Goal: Find specific page/section: Find specific page/section

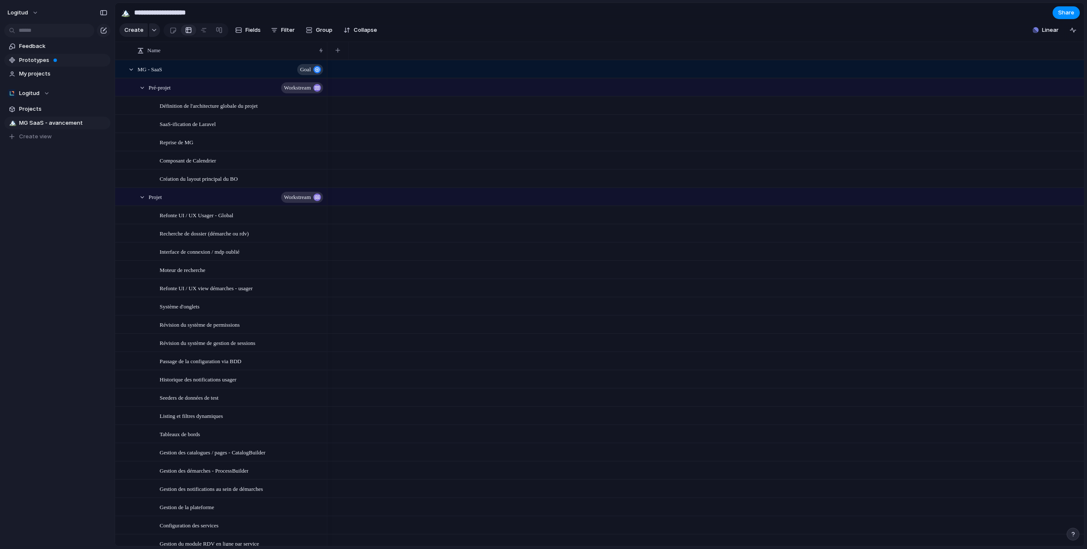
click at [39, 56] on span "Prototypes" at bounding box center [63, 60] width 88 height 8
click at [254, 30] on span "Fields" at bounding box center [252, 30] width 15 height 8
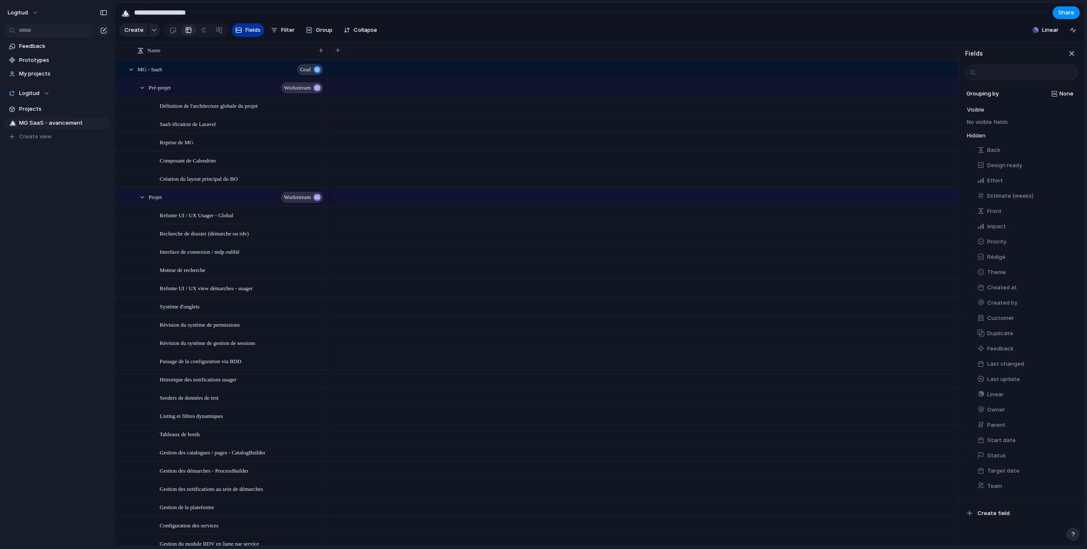
click at [254, 30] on span "Fields" at bounding box center [252, 30] width 15 height 8
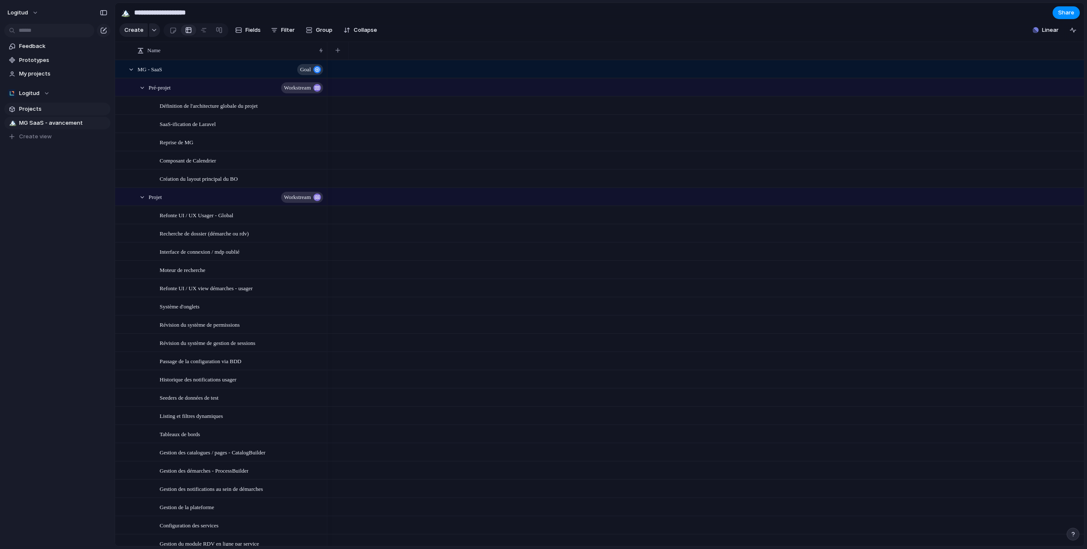
click at [34, 109] on span "Projects" at bounding box center [63, 109] width 88 height 8
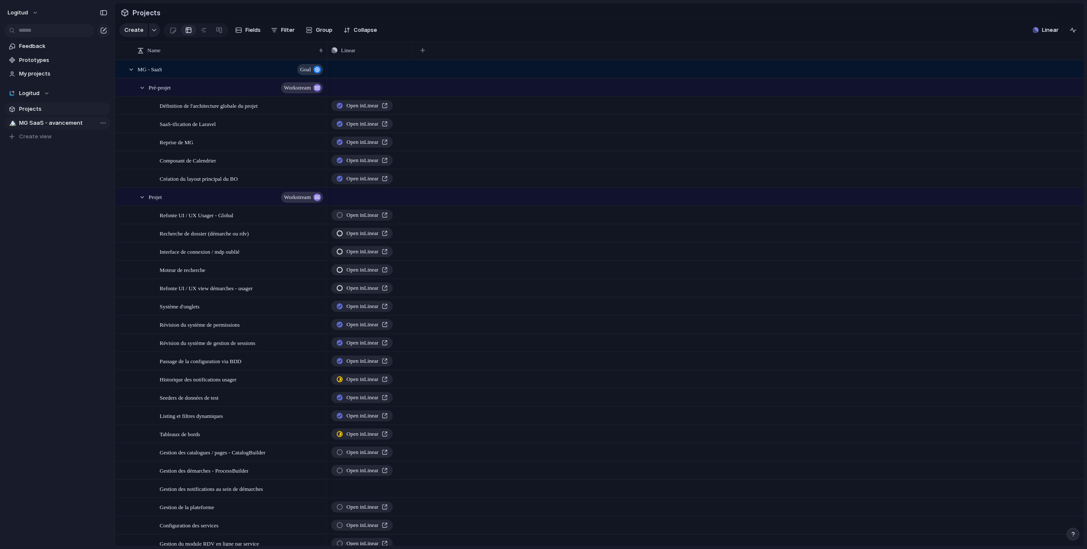
click at [45, 124] on span "MG SaaS - avancement" at bounding box center [63, 123] width 88 height 8
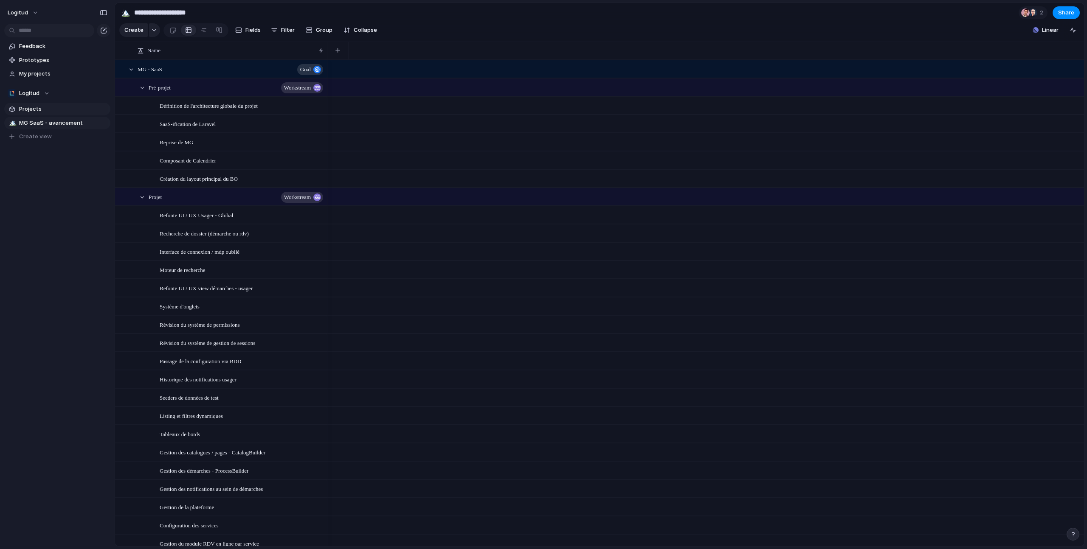
click at [41, 110] on span "Projects" at bounding box center [63, 109] width 88 height 8
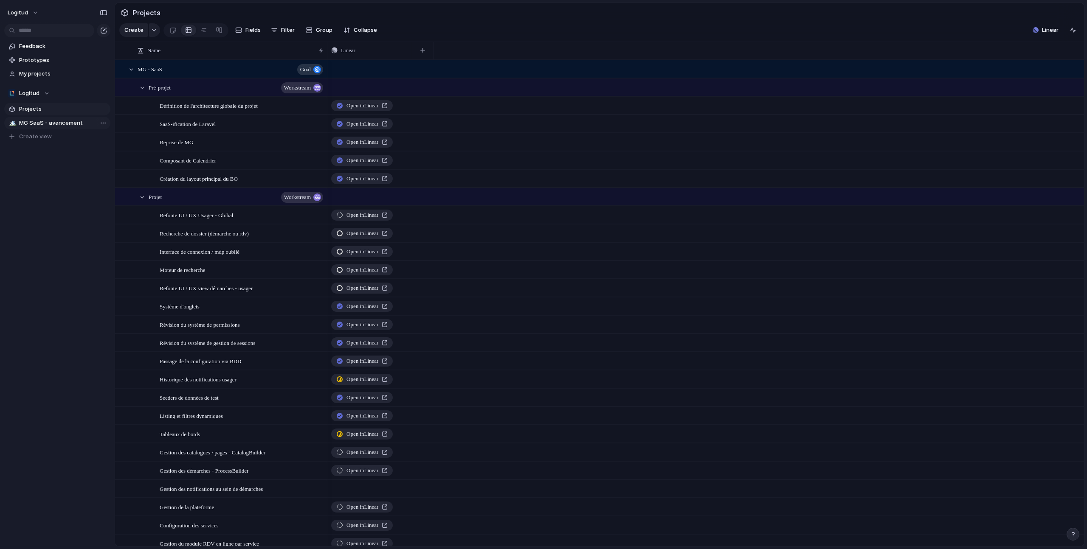
click at [44, 121] on span "MG SaaS - avancement" at bounding box center [63, 123] width 88 height 8
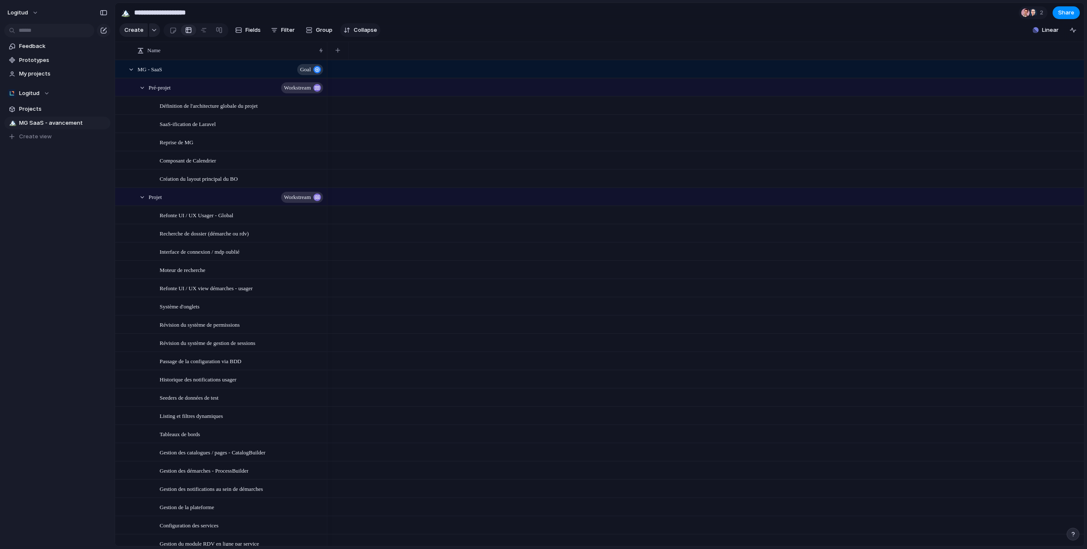
click at [367, 31] on span "Collapse" at bounding box center [365, 30] width 23 height 8
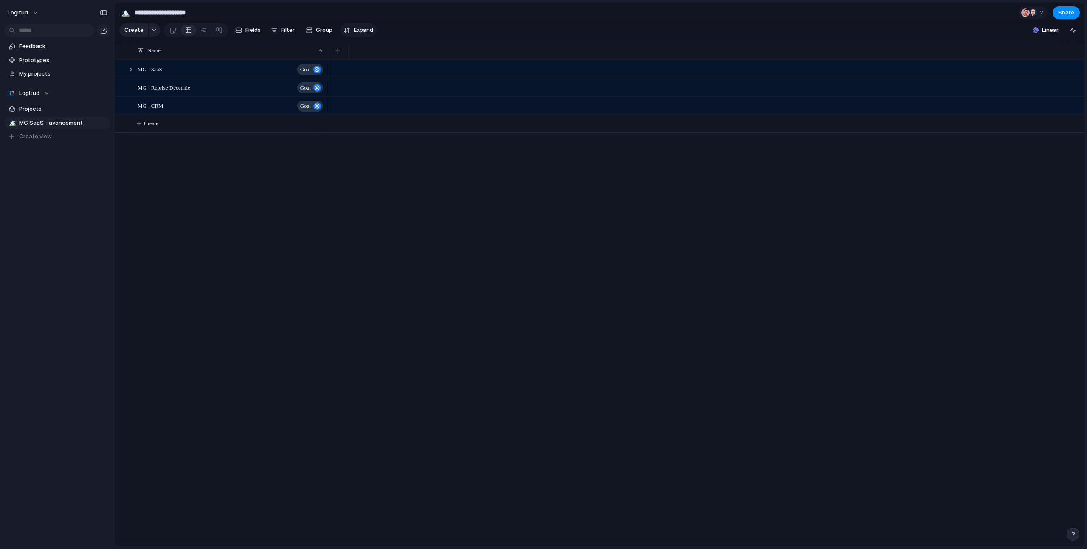
click at [367, 31] on span "Expand" at bounding box center [364, 30] width 20 height 8
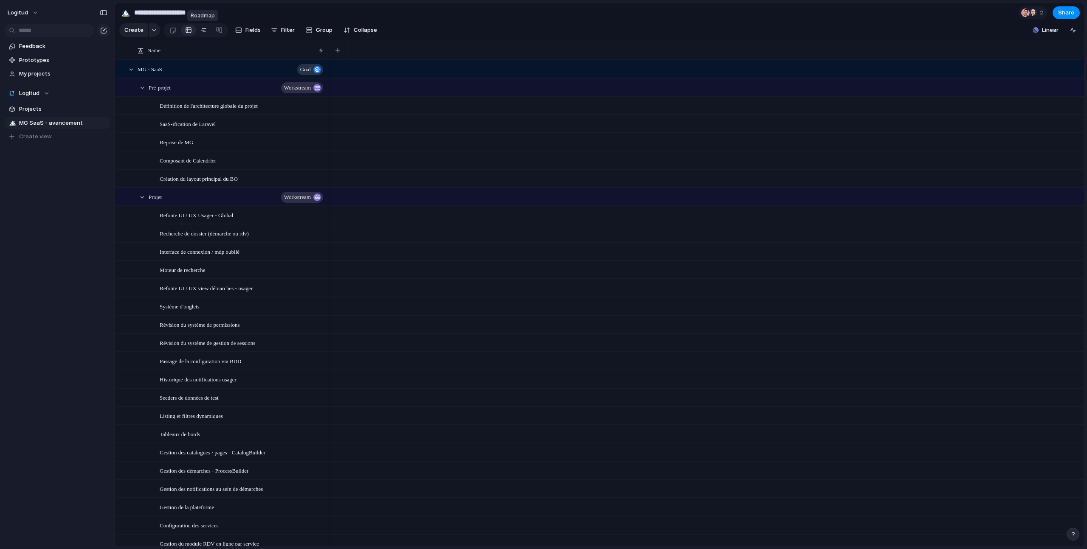
click at [203, 32] on div at bounding box center [203, 30] width 7 height 14
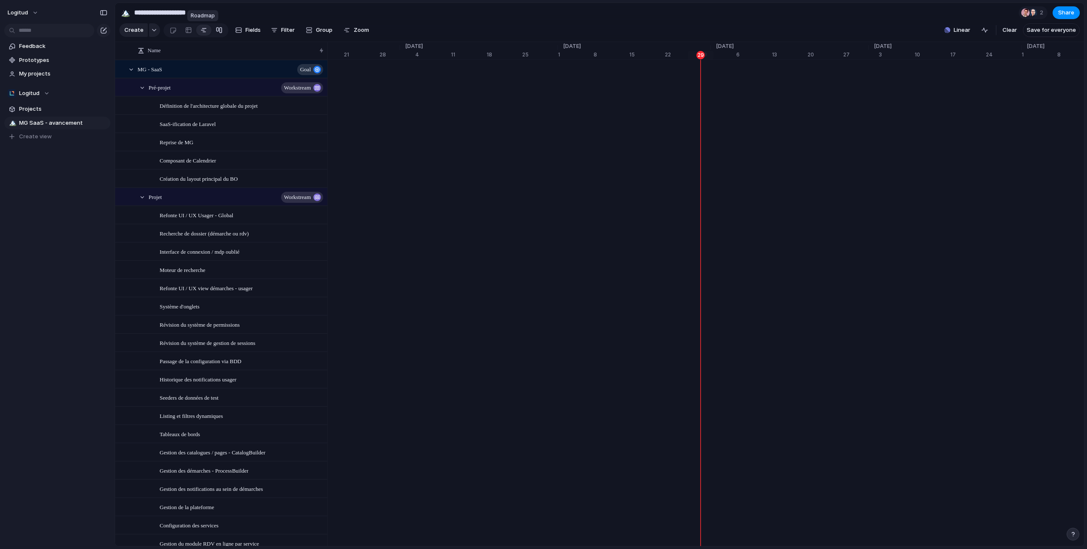
scroll to position [0, 5352]
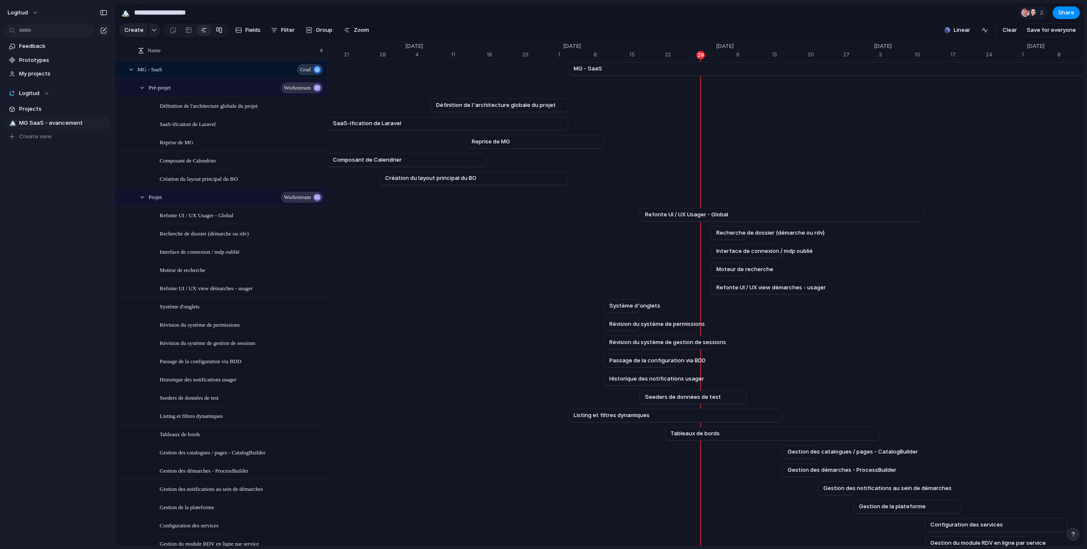
click at [216, 32] on div at bounding box center [219, 30] width 7 height 14
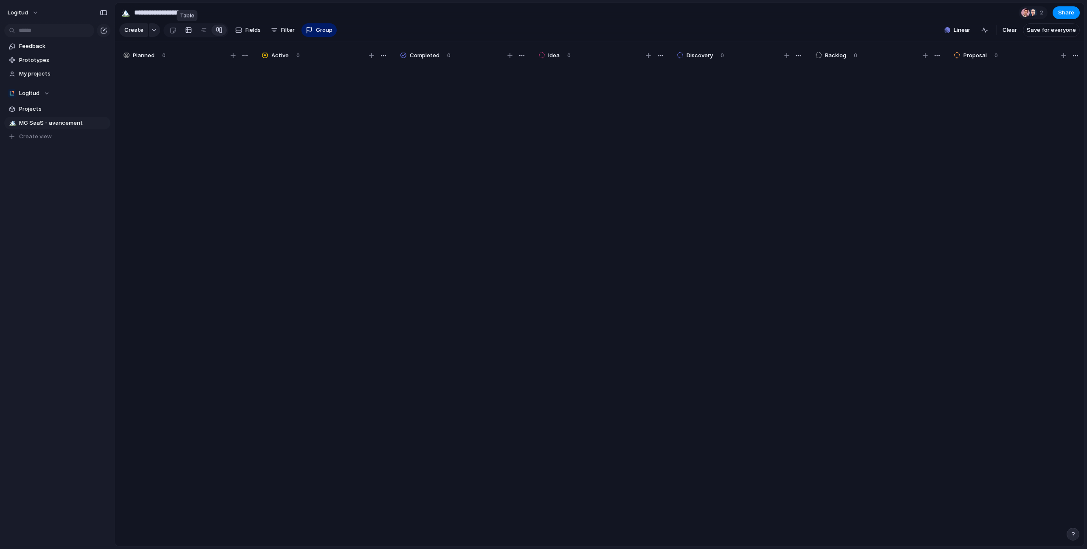
click at [188, 31] on div at bounding box center [188, 30] width 7 height 14
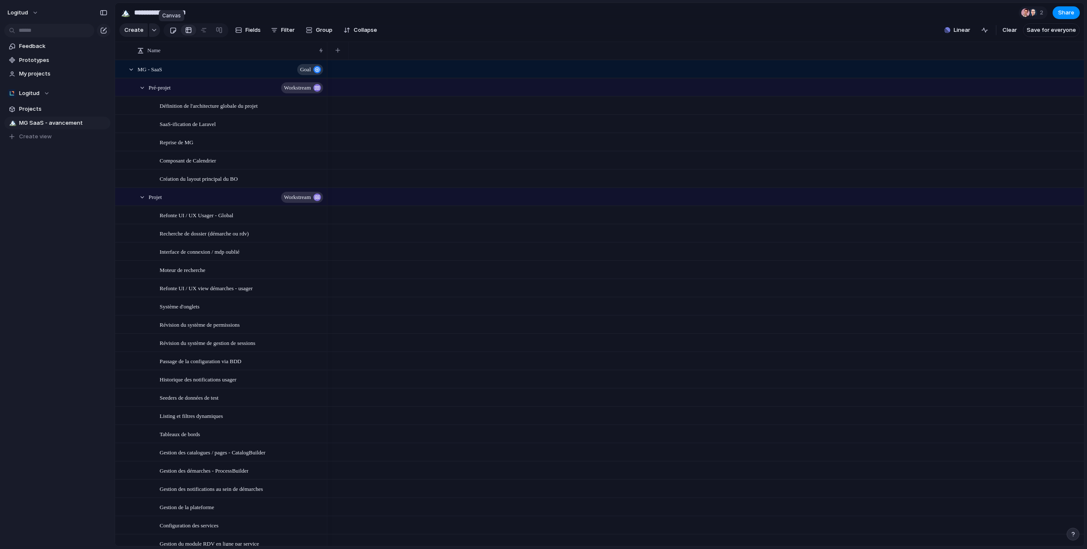
click at [171, 31] on div at bounding box center [172, 30] width 7 height 14
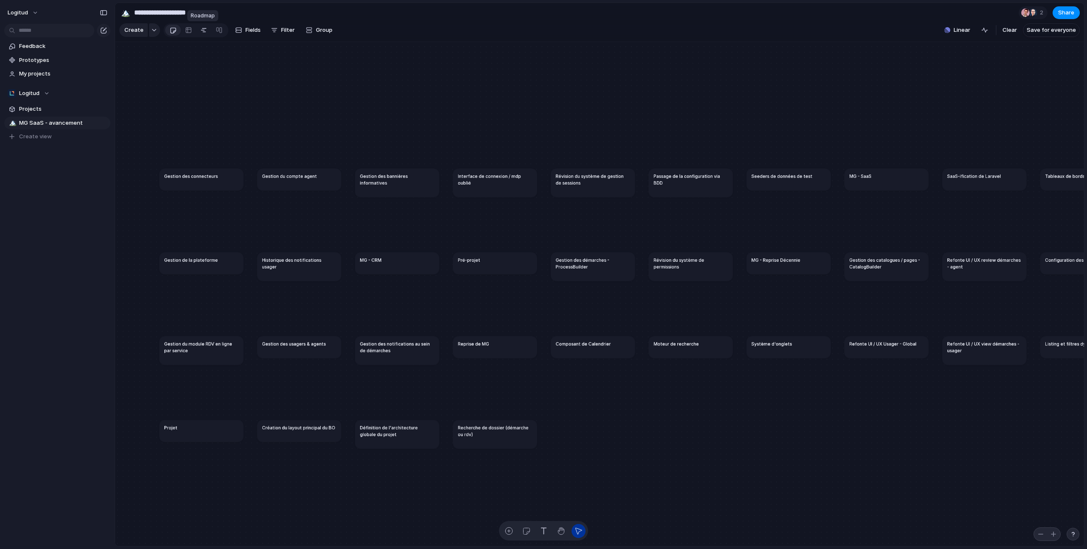
click at [203, 31] on div at bounding box center [203, 30] width 7 height 14
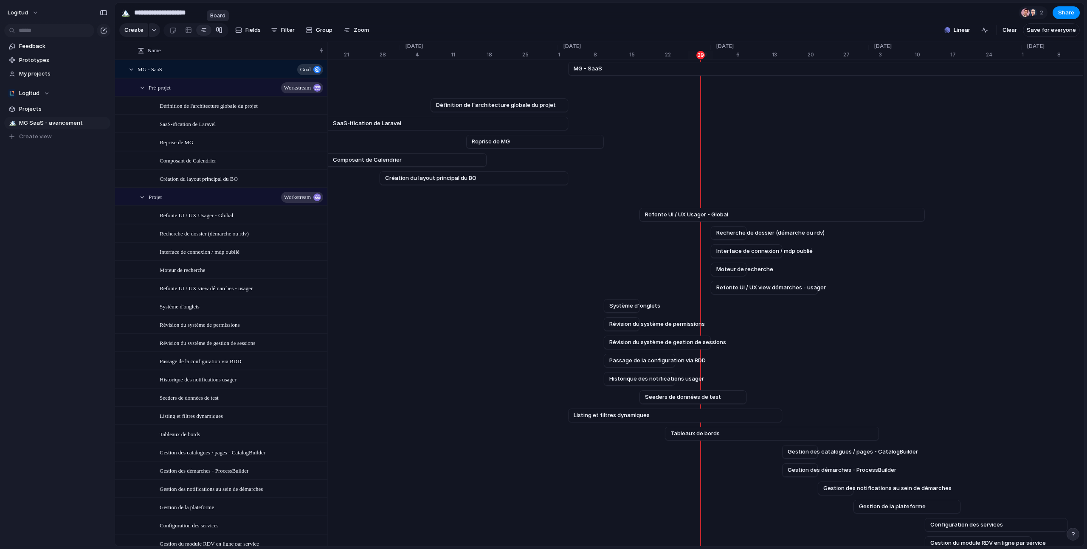
click at [219, 32] on div at bounding box center [219, 30] width 7 height 14
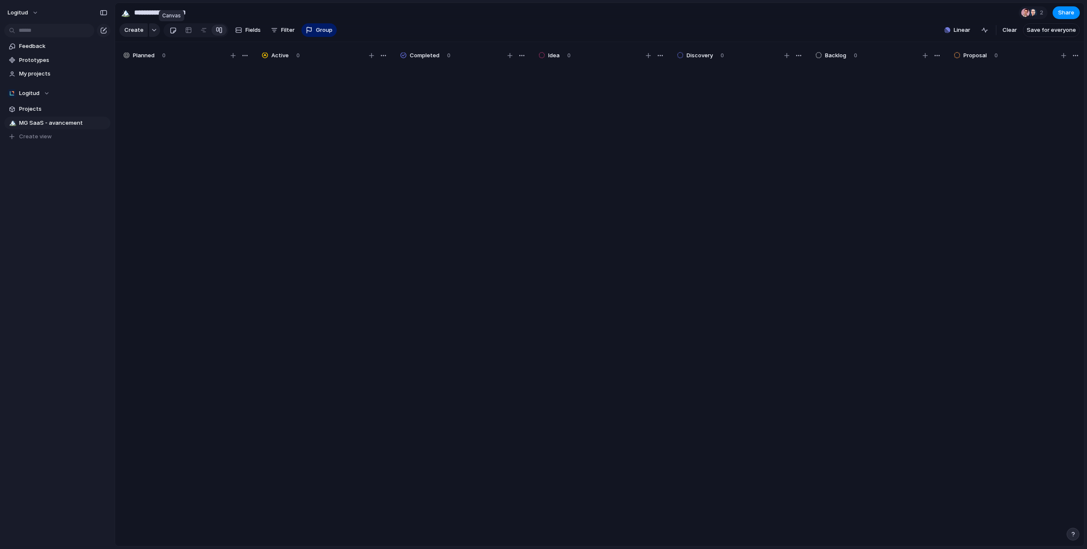
click at [171, 33] on div at bounding box center [172, 30] width 7 height 14
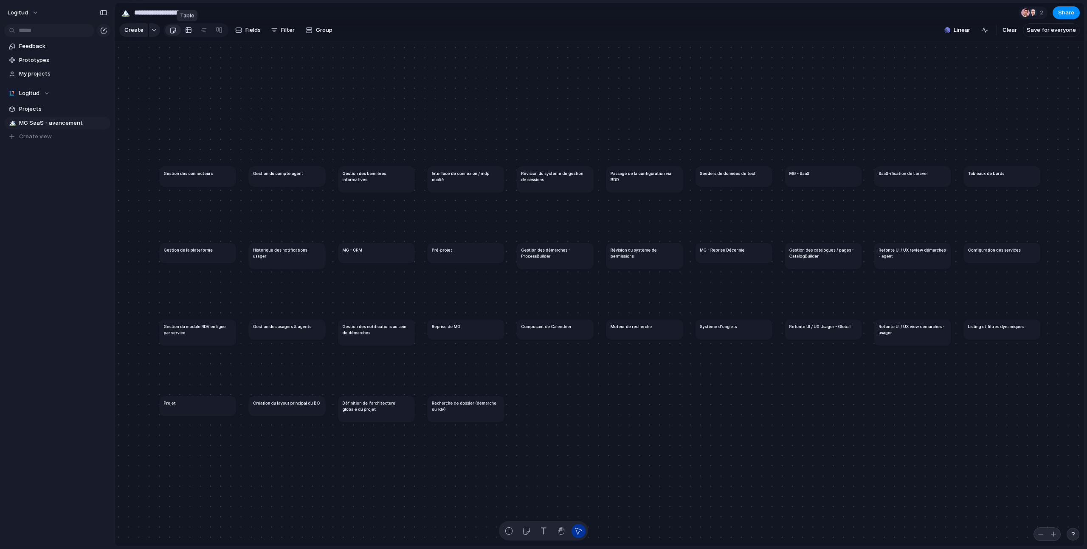
click at [187, 32] on div at bounding box center [188, 30] width 7 height 14
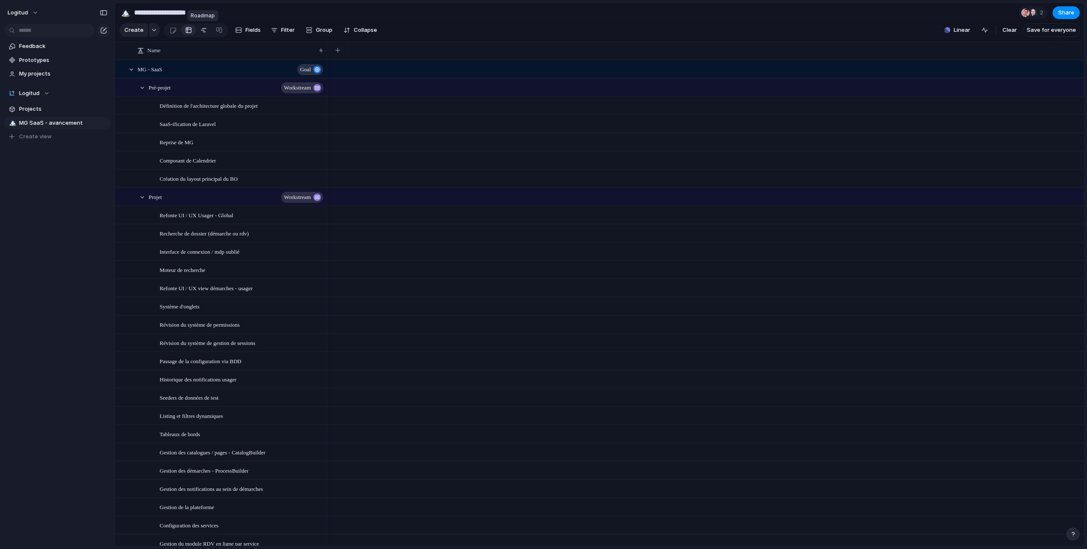
click at [201, 32] on div at bounding box center [203, 30] width 7 height 14
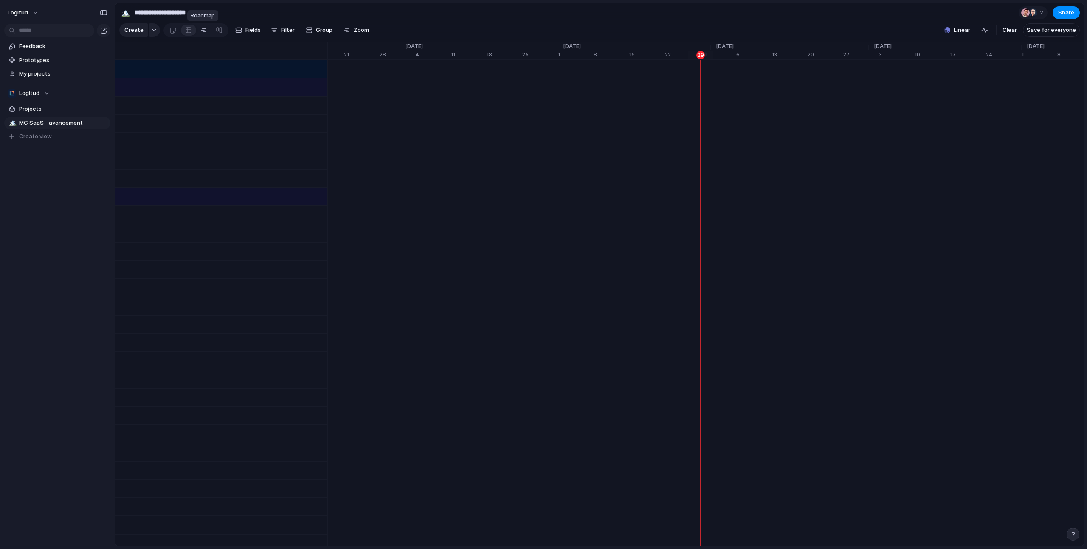
scroll to position [0, 5352]
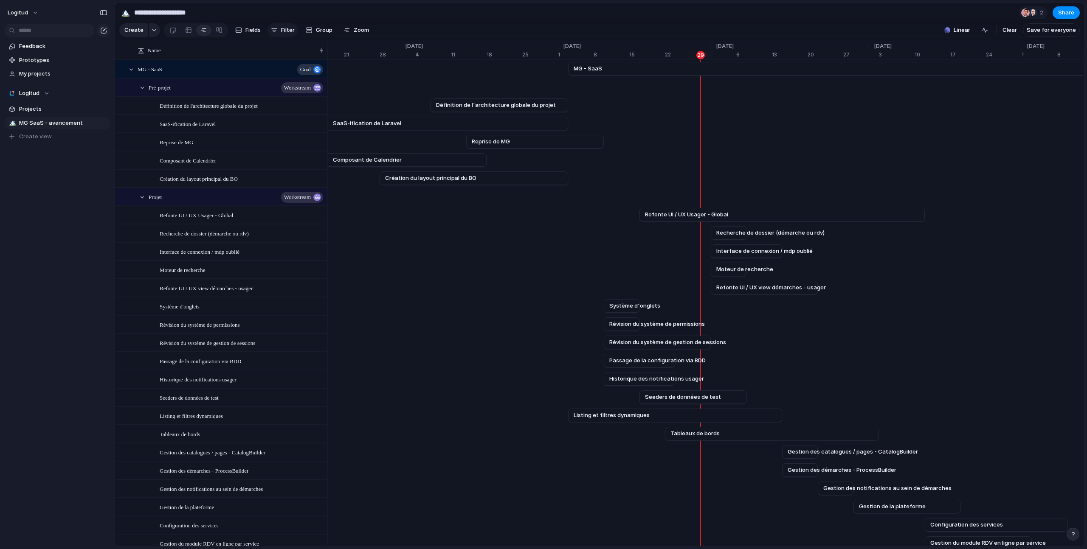
click at [279, 28] on button "Filter" at bounding box center [282, 30] width 31 height 14
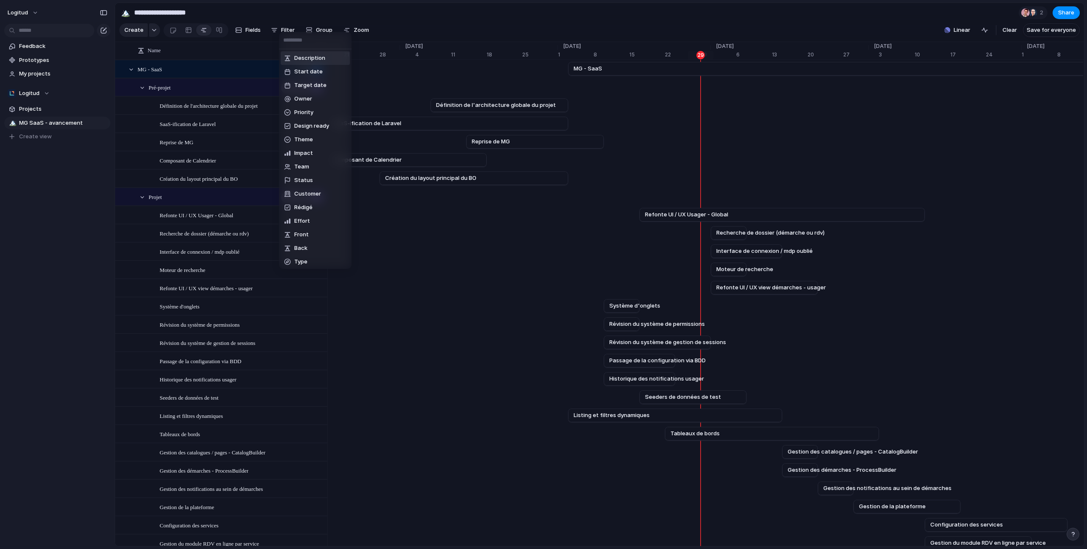
click at [319, 27] on div "Description Start date Target date Owner Priority Design ready Theme Impact Tea…" at bounding box center [543, 274] width 1087 height 549
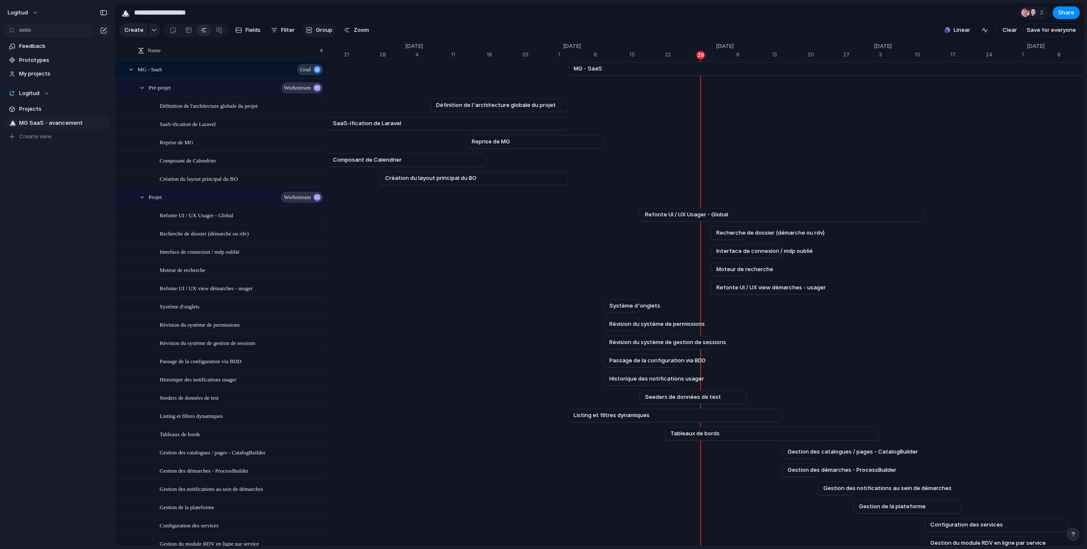
click at [318, 29] on span "Group" at bounding box center [324, 30] width 17 height 8
click at [367, 26] on button "Zoom" at bounding box center [356, 30] width 32 height 14
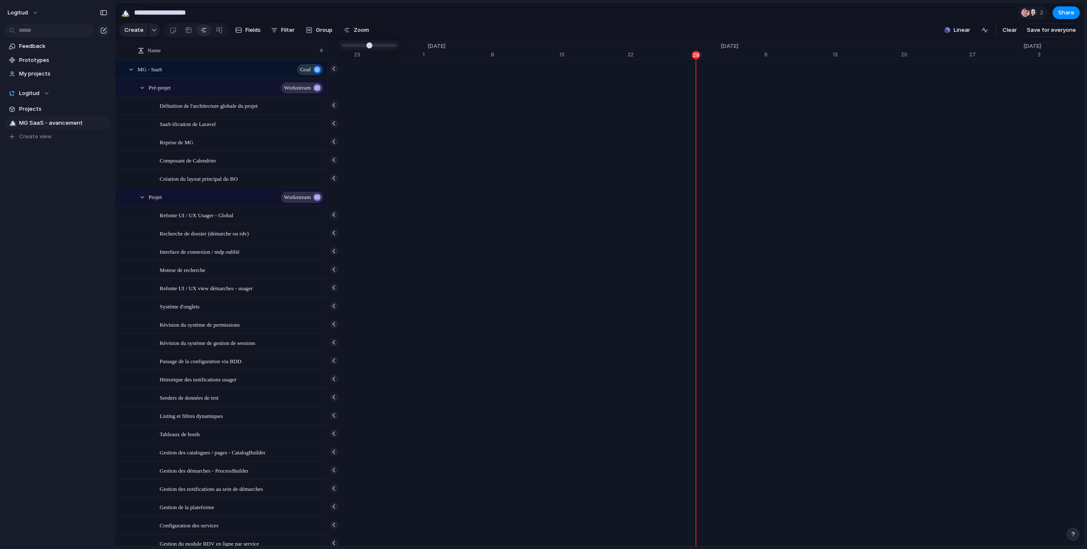
type input "**"
drag, startPoint x: 365, startPoint y: 45, endPoint x: 417, endPoint y: 46, distance: 52.2
click at [349, 30] on button "Zoom" at bounding box center [356, 30] width 32 height 14
type input "**"
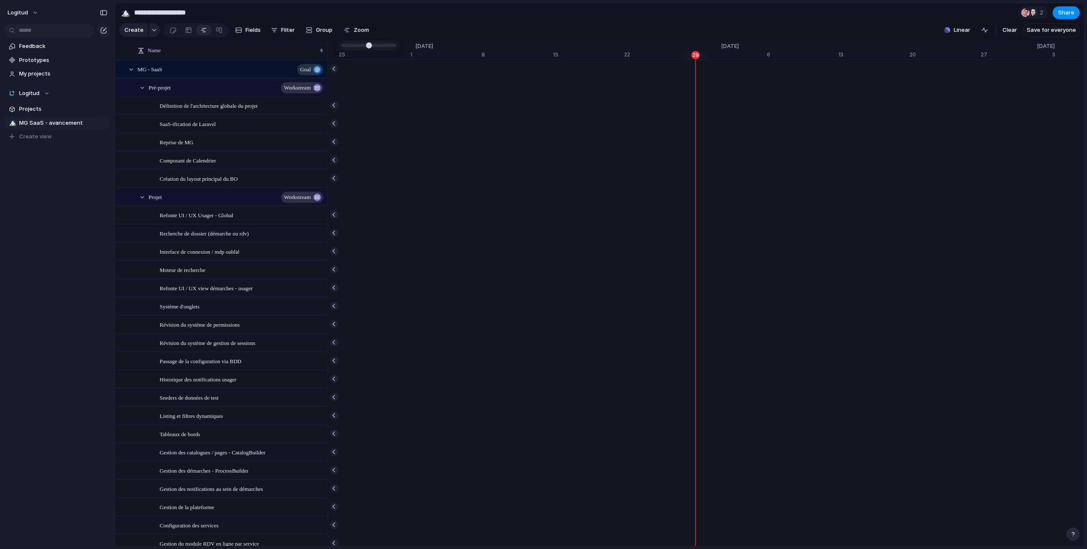
scroll to position [0, 6307]
click at [322, 25] on button "Group" at bounding box center [318, 30] width 35 height 14
click at [322, 25] on div "Owner Priority Design ready Theme Impact Team Status Customer Rédigé Effort Cre…" at bounding box center [543, 274] width 1087 height 549
click at [247, 27] on span "Fields" at bounding box center [252, 30] width 15 height 8
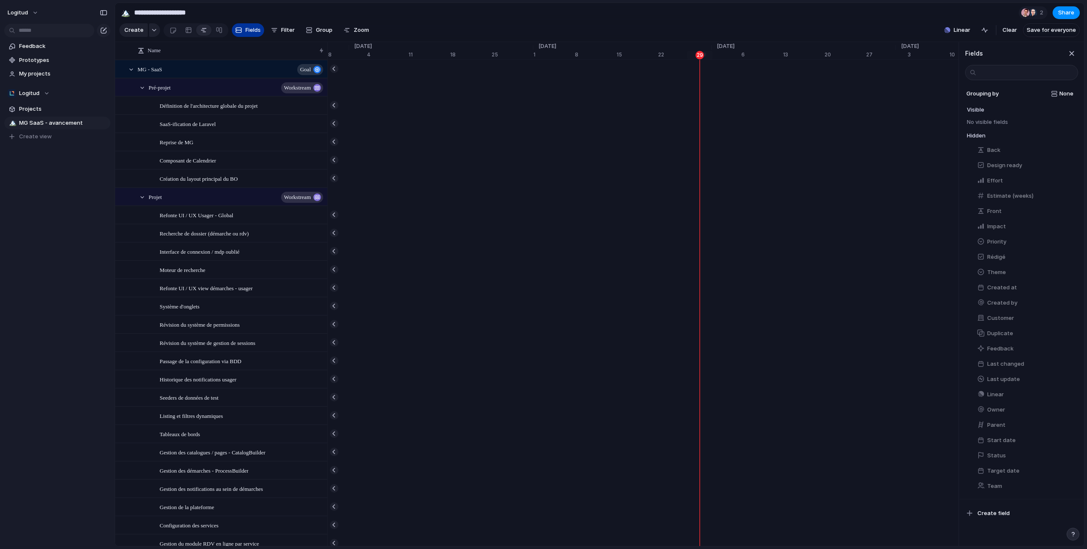
click at [243, 28] on button "Fields" at bounding box center [248, 30] width 32 height 14
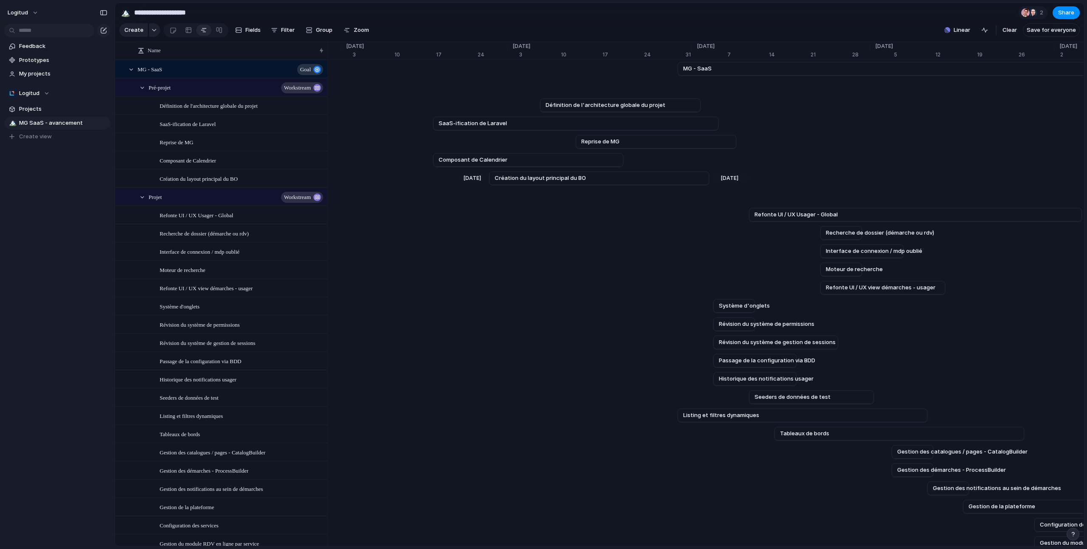
scroll to position [0, 5227]
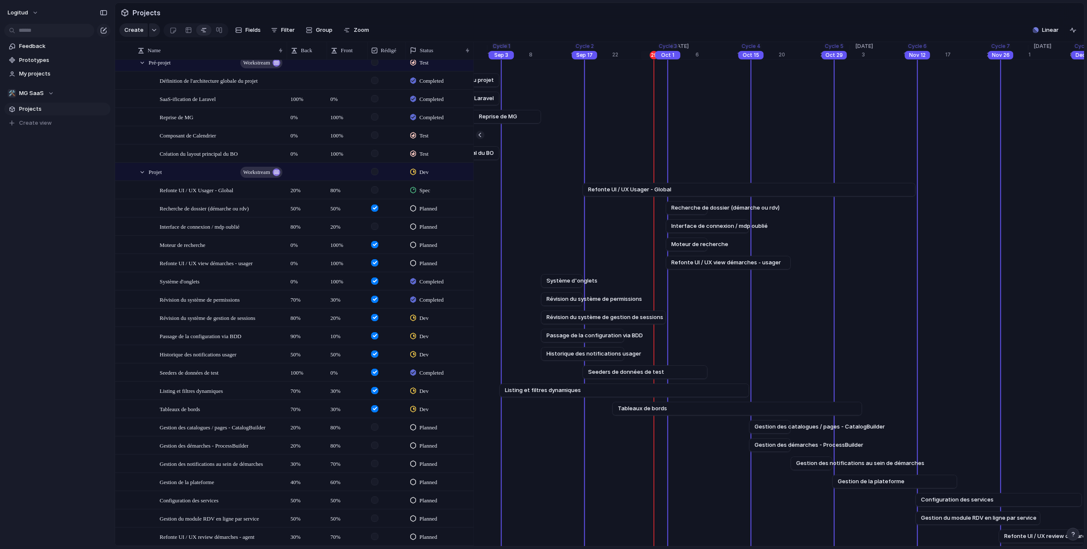
scroll to position [26, 0]
